Goal: Information Seeking & Learning: Learn about a topic

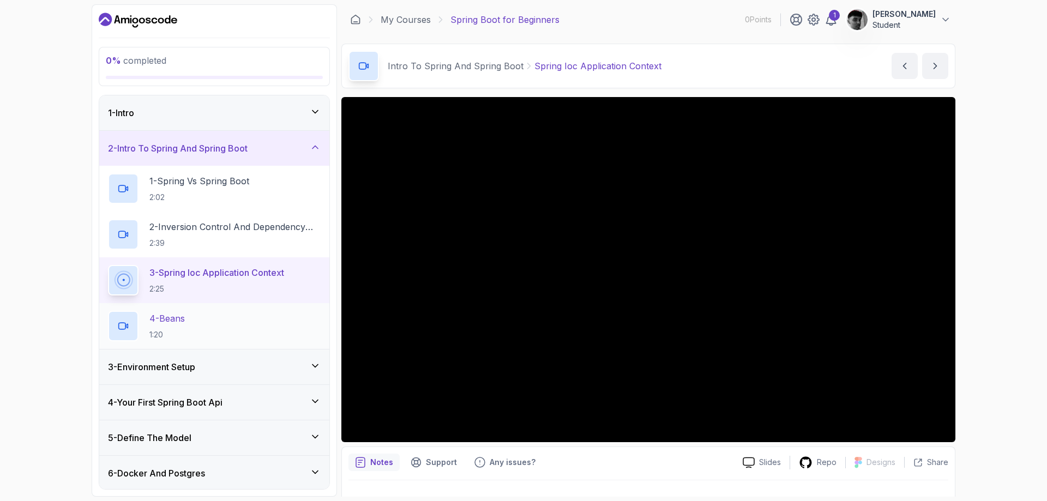
click at [240, 333] on div "4 - Beans 1:20" at bounding box center [214, 326] width 213 height 31
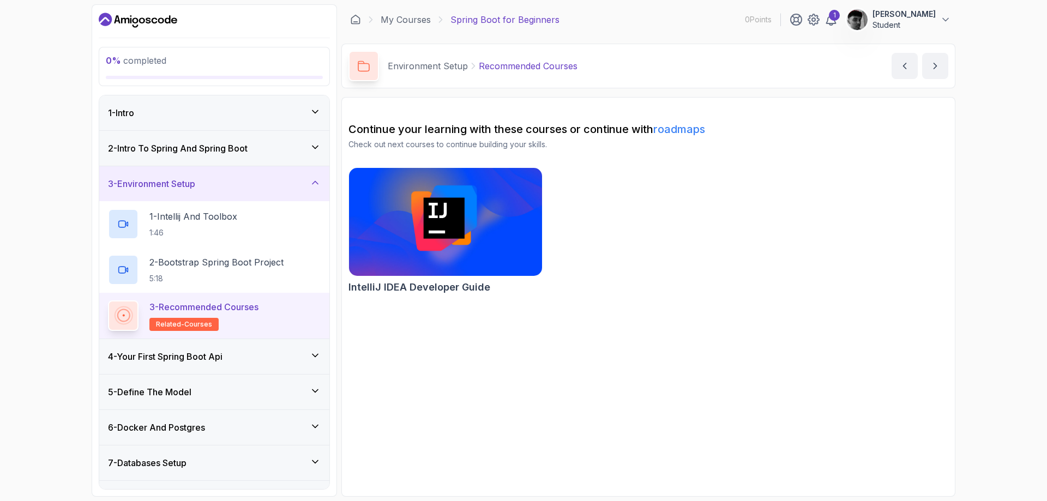
click at [193, 324] on span "related-courses" at bounding box center [184, 324] width 56 height 9
click at [931, 70] on icon "next content" at bounding box center [934, 66] width 11 height 11
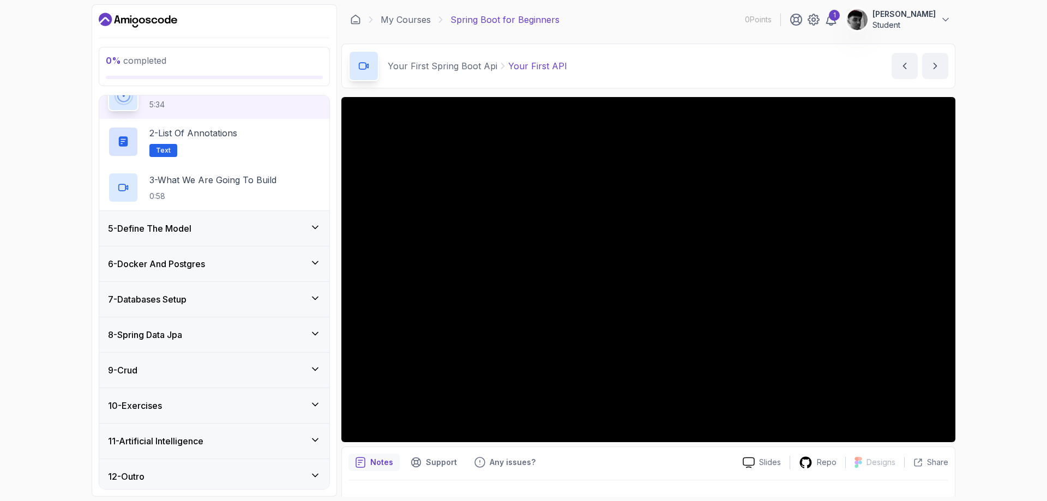
scroll to position [65, 0]
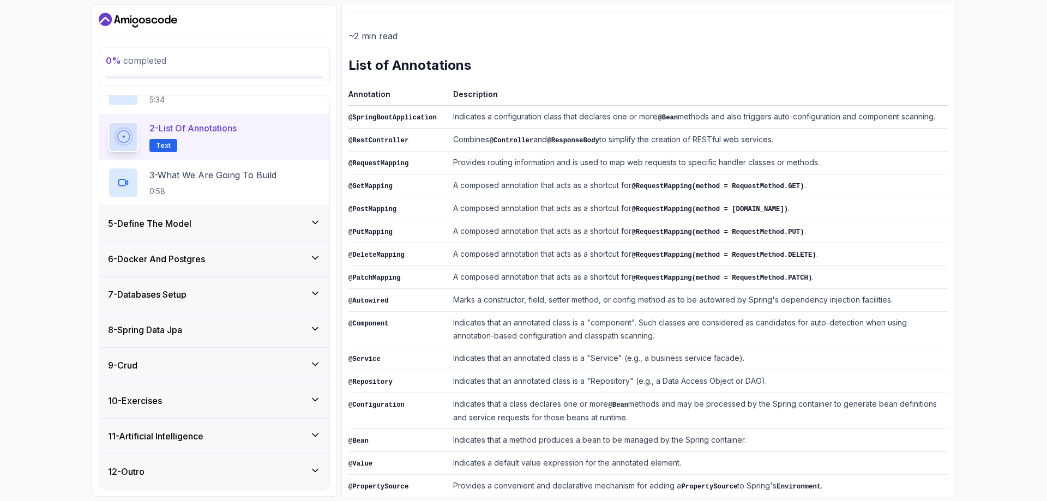
scroll to position [155, 0]
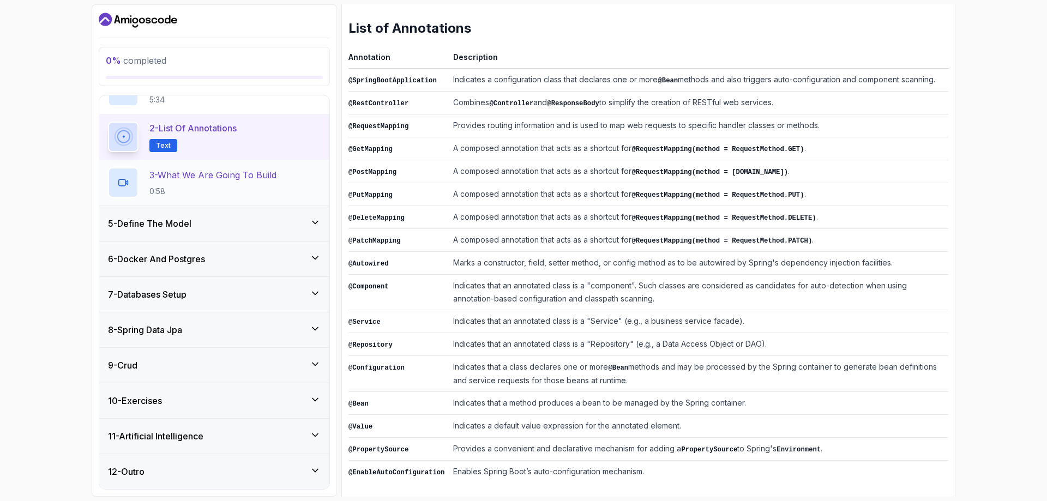
click at [203, 178] on p "3 - What We Are Going To Build" at bounding box center [212, 174] width 127 height 13
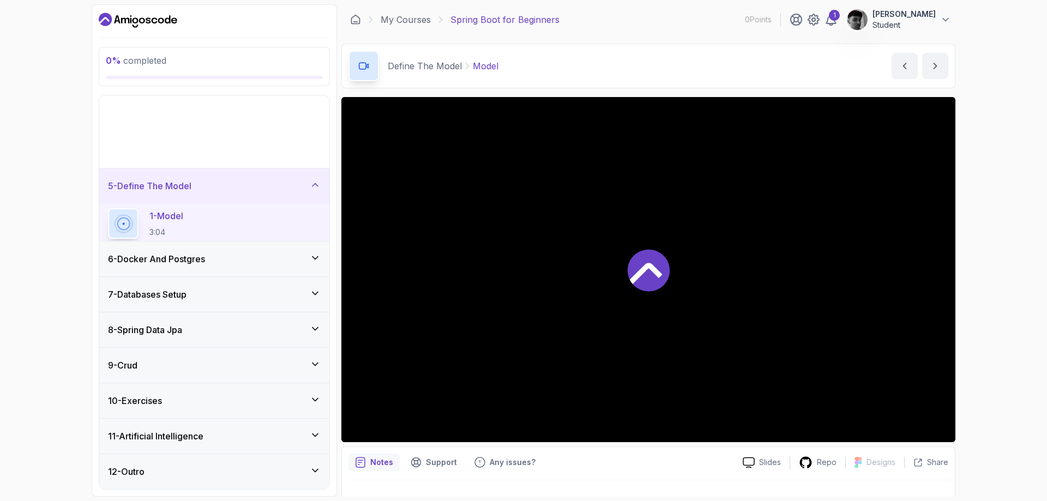
scroll to position [31, 0]
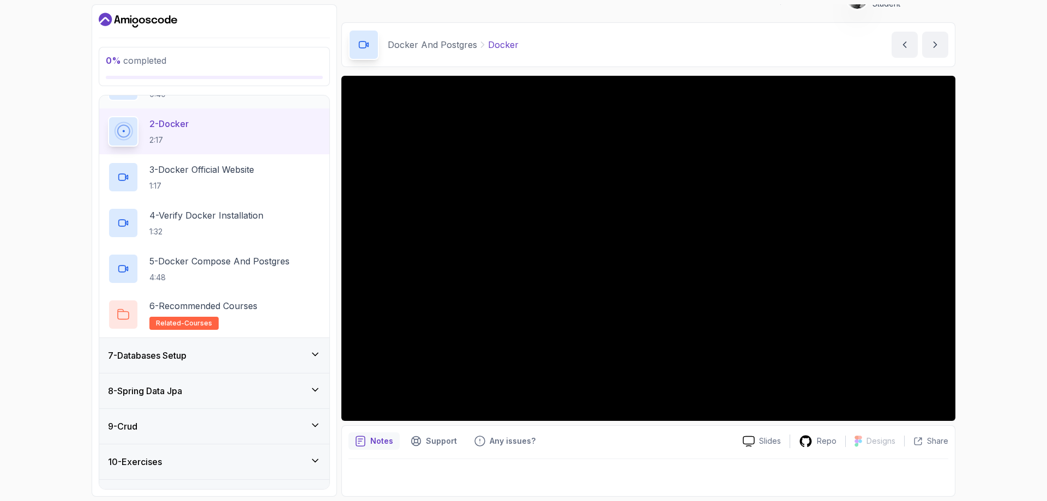
scroll to position [249, 0]
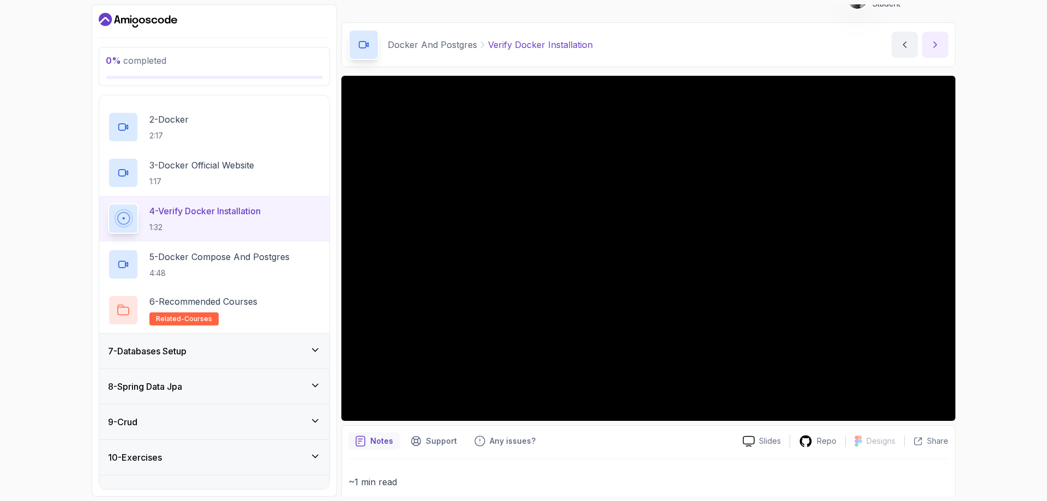
click at [941, 42] on button "next content" at bounding box center [935, 45] width 26 height 26
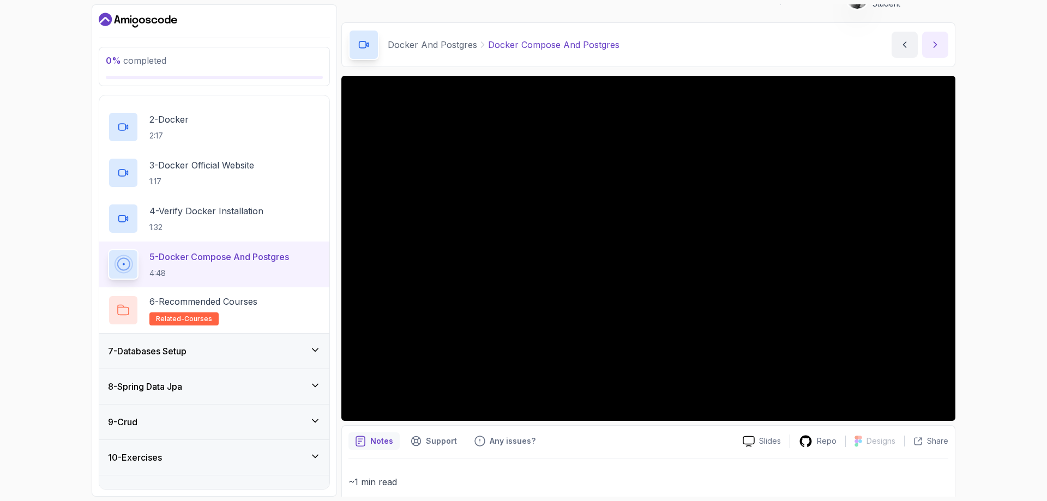
click at [940, 38] on button "next content" at bounding box center [935, 45] width 26 height 26
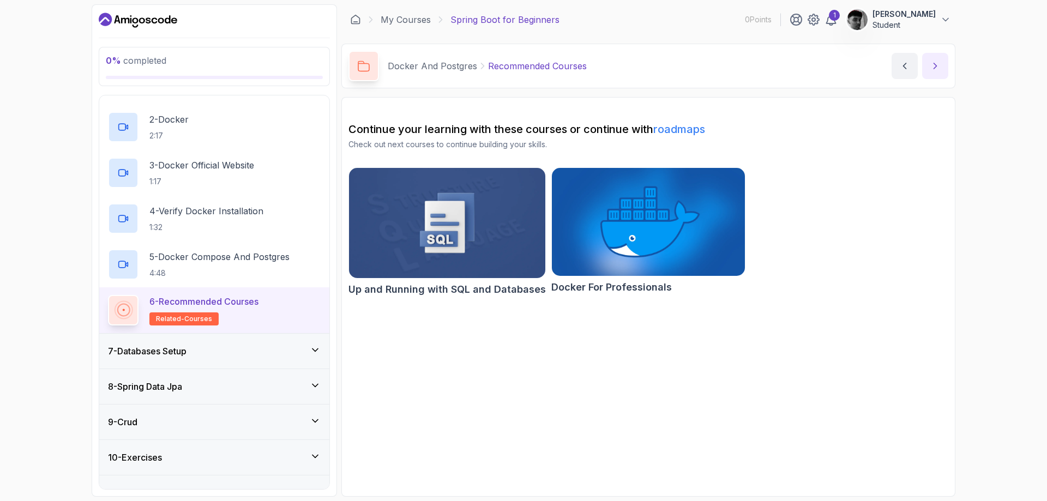
click at [935, 69] on icon "next content" at bounding box center [934, 66] width 11 height 11
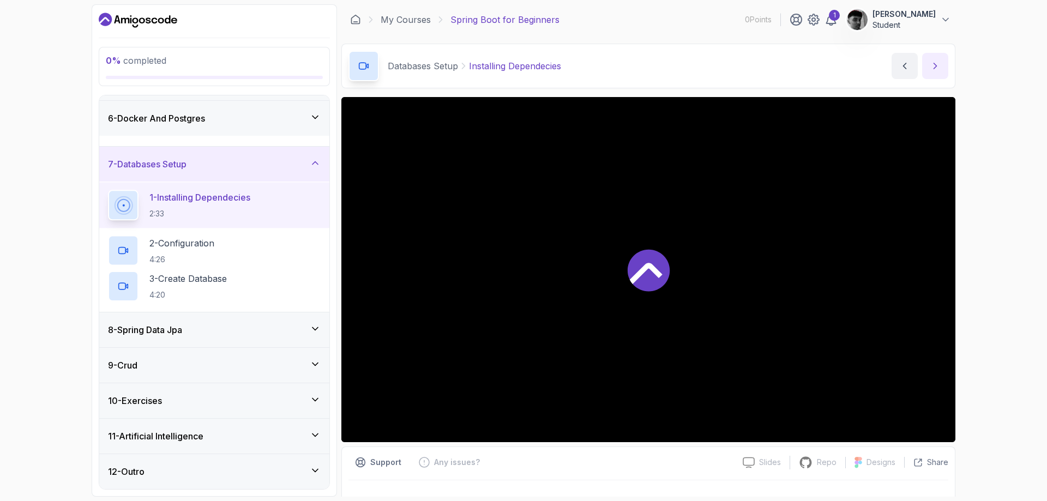
scroll to position [31, 0]
